Goal: Task Accomplishment & Management: Manage account settings

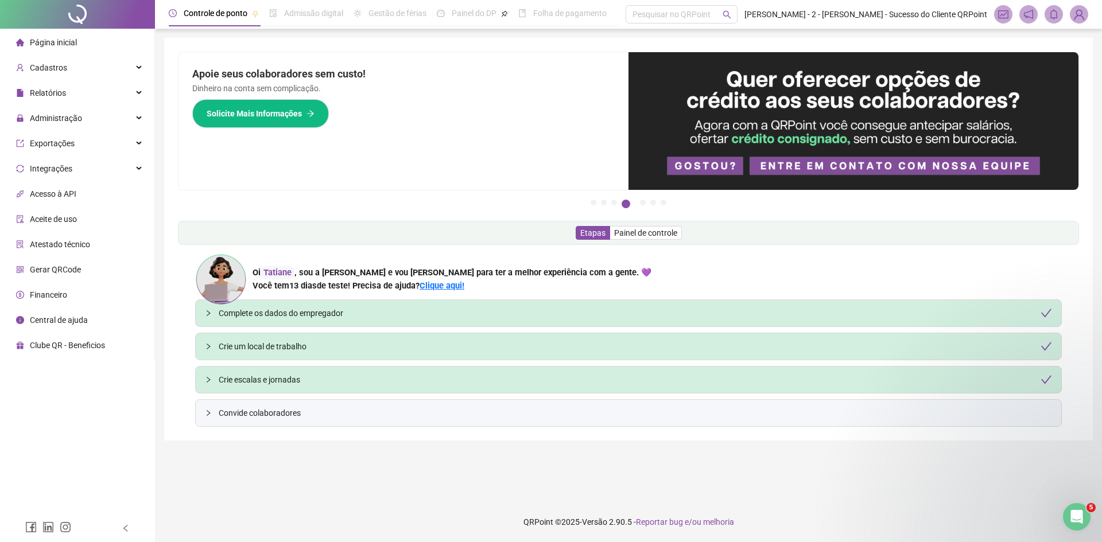
click at [1079, 12] on img at bounding box center [1078, 14] width 17 height 17
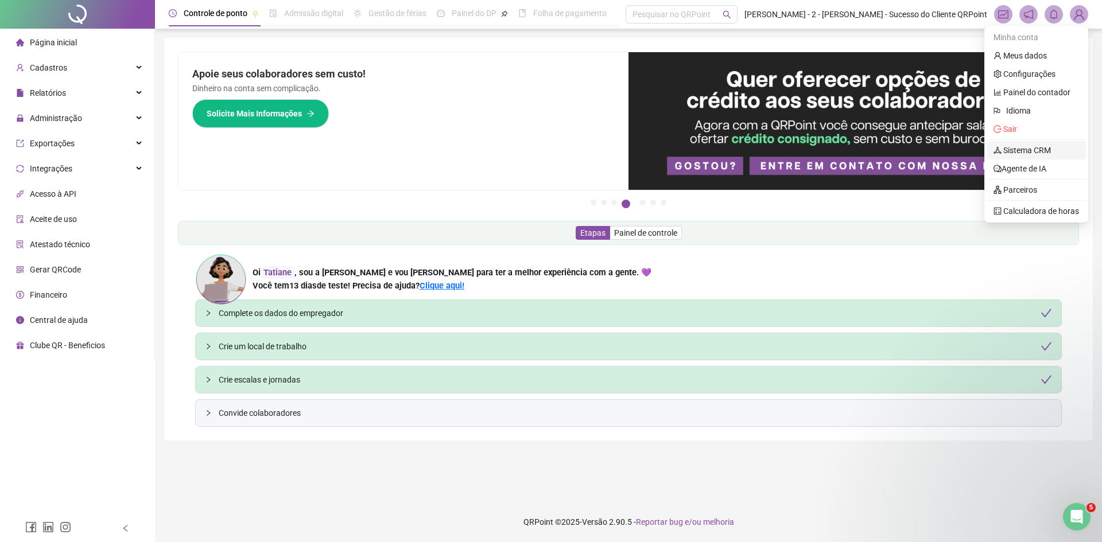
click at [1014, 147] on link "Sistema CRM" at bounding box center [1021, 150] width 57 height 9
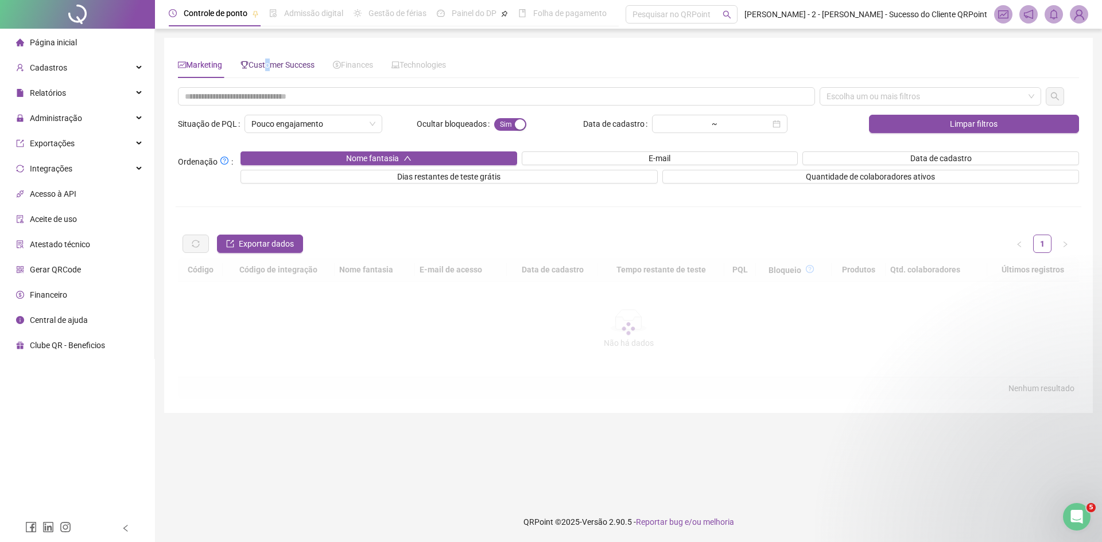
drag, startPoint x: 267, startPoint y: 64, endPoint x: 271, endPoint y: 69, distance: 6.5
click at [268, 64] on span "Customer Success" at bounding box center [277, 64] width 74 height 9
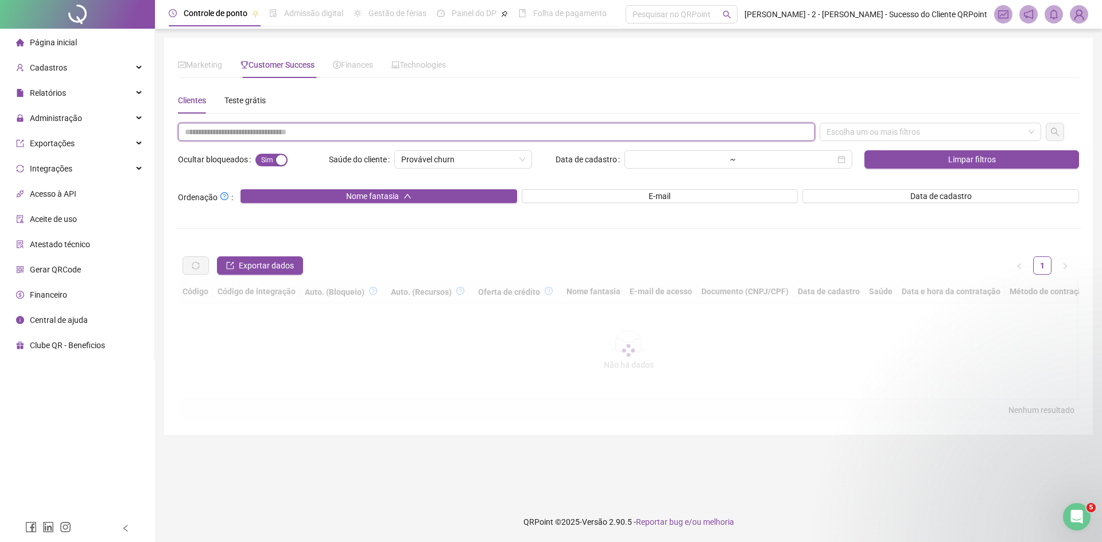
click at [282, 133] on input "text" at bounding box center [496, 132] width 637 height 18
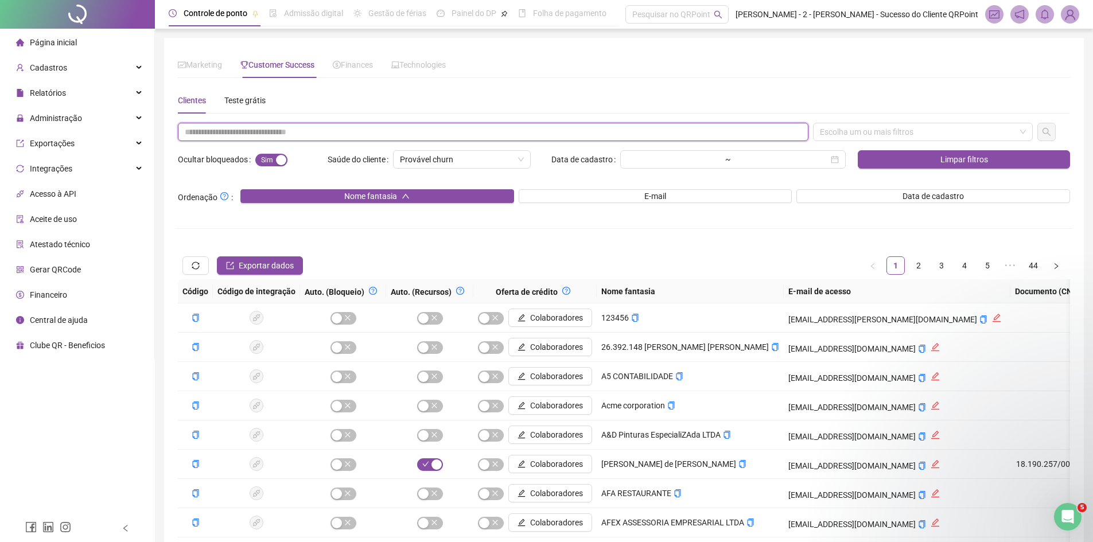
paste input "**********"
drag, startPoint x: 836, startPoint y: 135, endPoint x: 841, endPoint y: 140, distance: 6.9
click at [838, 137] on div "Escolha um ou mais filtros" at bounding box center [923, 132] width 220 height 18
type input "**********"
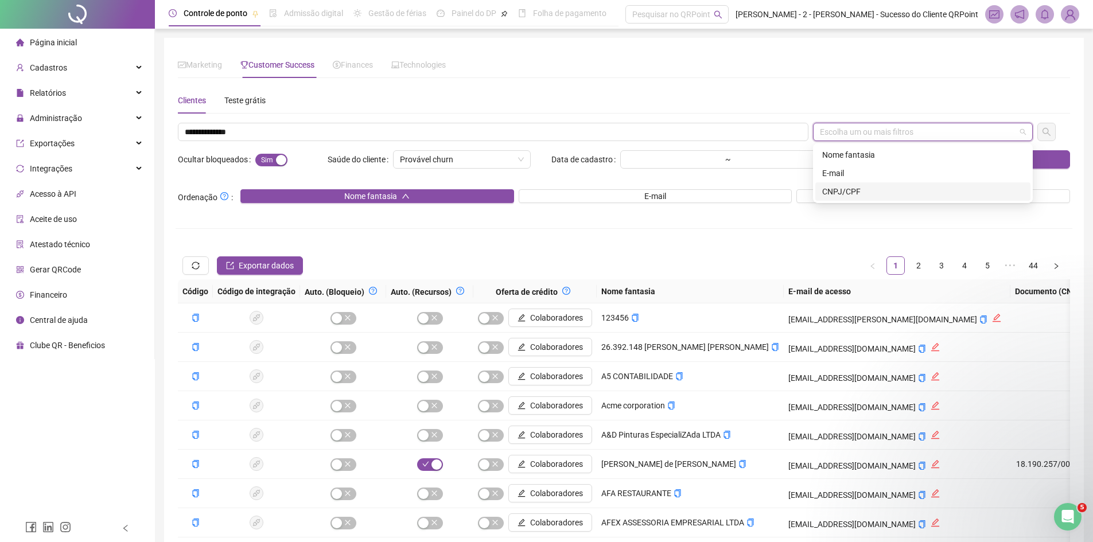
click at [850, 192] on div "CNPJ/CPF" at bounding box center [922, 191] width 201 height 13
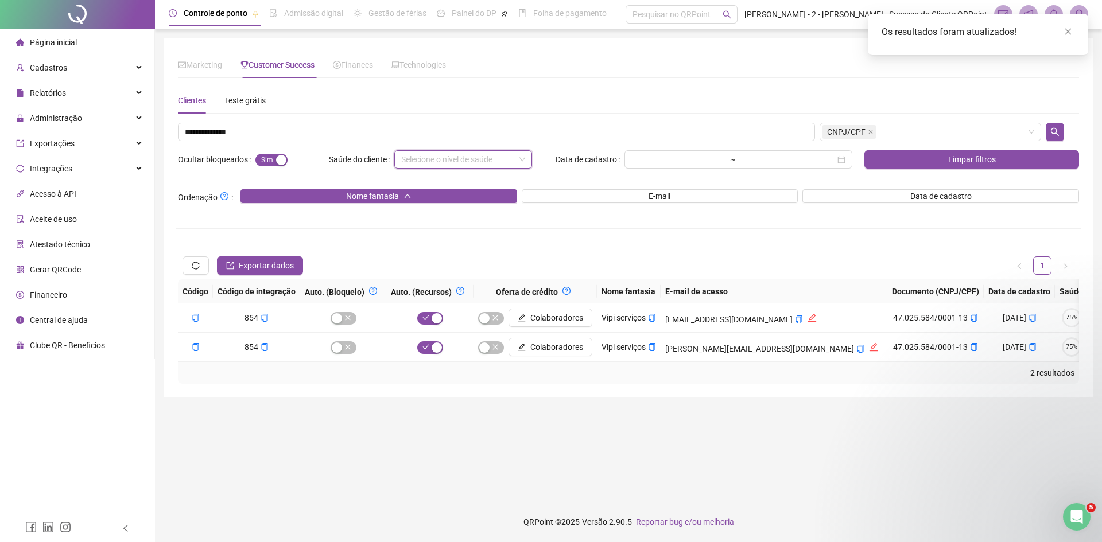
scroll to position [0, 788]
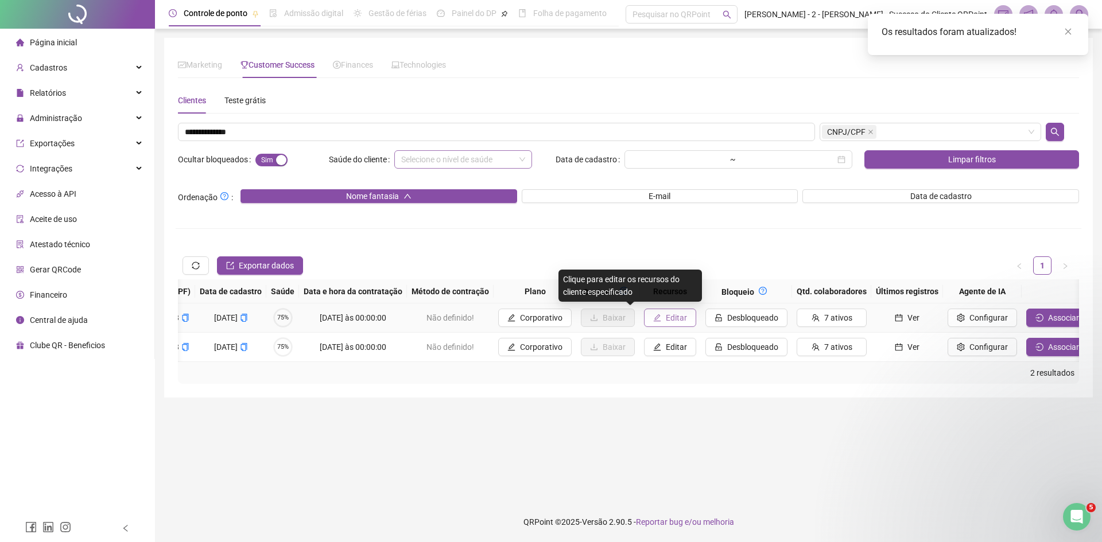
click at [644, 313] on button "Editar" at bounding box center [670, 318] width 52 height 18
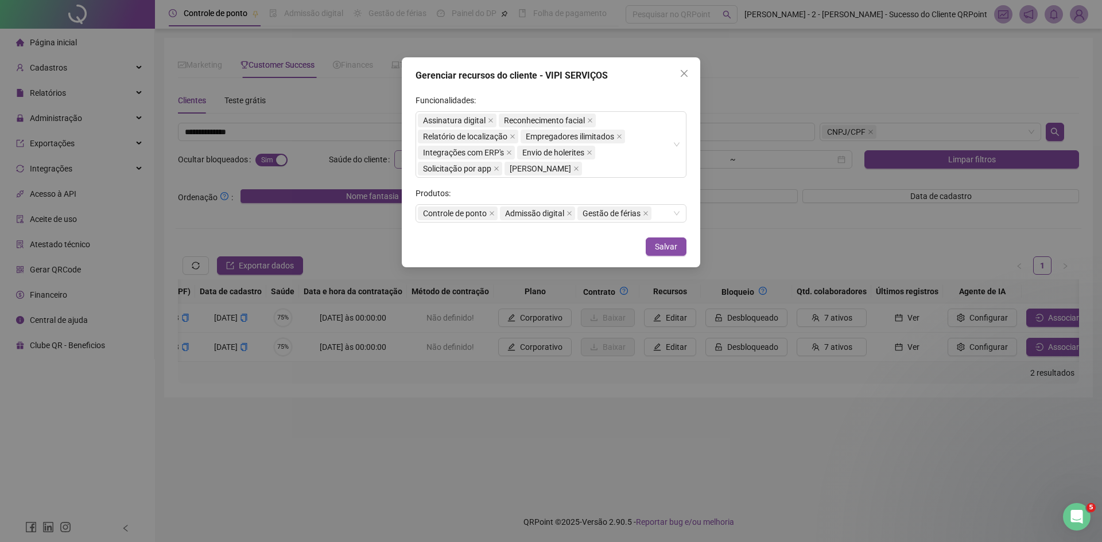
click at [759, 236] on div "Gerenciar recursos do cliente - VIPI SERVIÇOS Funcionalidades: Assinatura digit…" at bounding box center [551, 271] width 1102 height 542
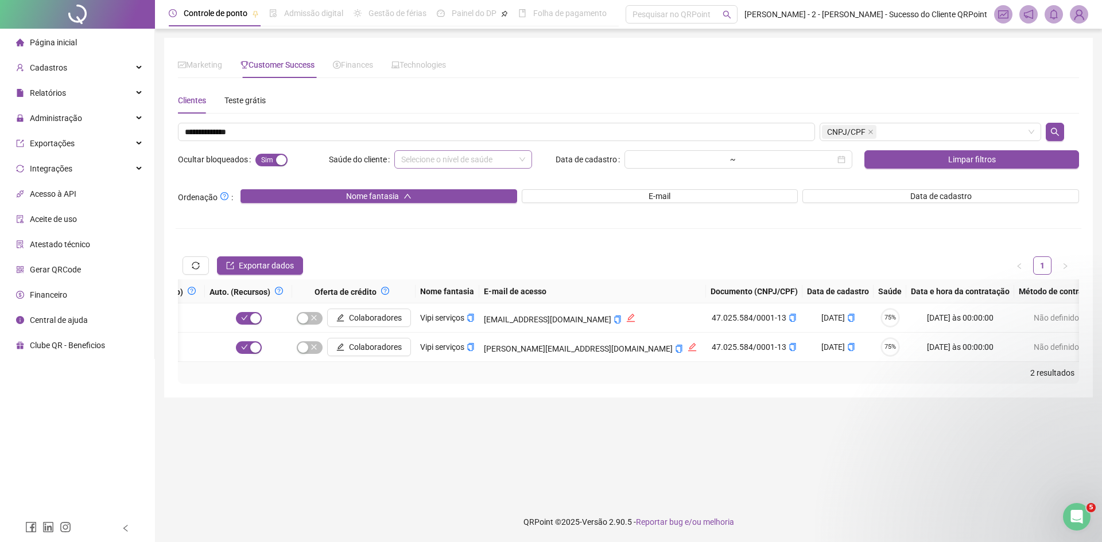
scroll to position [0, 180]
click at [789, 316] on icon "copy" at bounding box center [793, 318] width 8 height 8
click at [803, 361] on td "[DATE]" at bounding box center [838, 347] width 71 height 29
